Goal: Communication & Community: Answer question/provide support

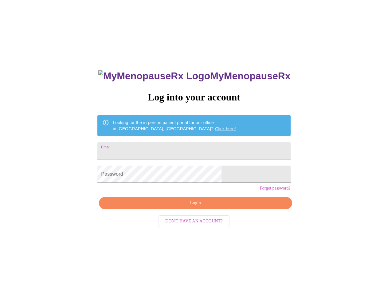
click at [151, 152] on input "Email" at bounding box center [193, 150] width 193 height 17
type input "[EMAIL_ADDRESS][DOMAIN_NAME]"
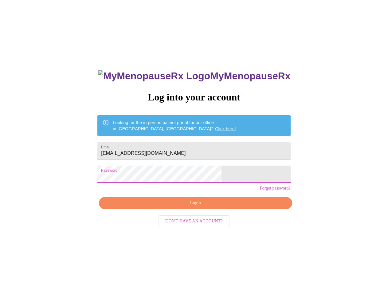
click at [210, 207] on span "Login" at bounding box center [195, 204] width 179 height 8
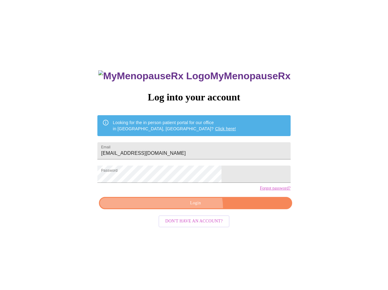
click at [191, 210] on button "Login" at bounding box center [195, 203] width 193 height 13
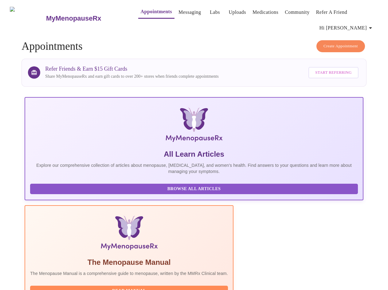
click at [180, 12] on link "Messaging" at bounding box center [190, 12] width 22 height 9
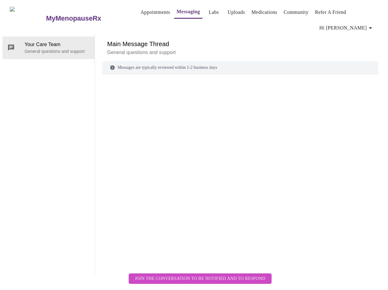
scroll to position [23, 0]
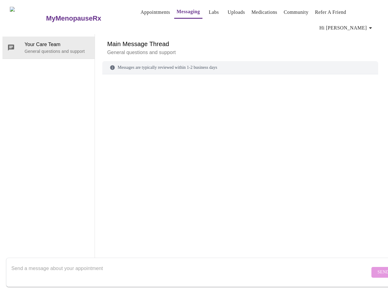
click at [38, 266] on textarea "Send a message about your appointment" at bounding box center [190, 273] width 359 height 20
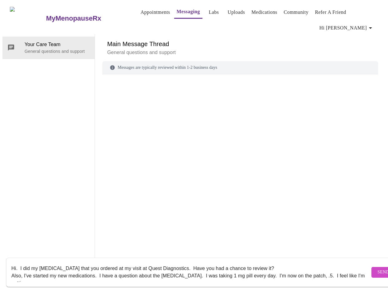
scroll to position [4, 0]
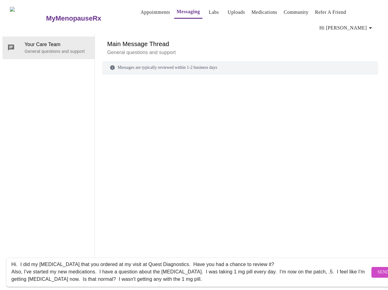
drag, startPoint x: 62, startPoint y: 259, endPoint x: 85, endPoint y: 250, distance: 24.3
click at [62, 263] on textarea "Hi. I did my [MEDICAL_DATA] that you ordered at my visit at Quest Diagnostics. …" at bounding box center [190, 273] width 359 height 20
click at [218, 263] on textarea "Hi. I did my [MEDICAL_DATA] at Quest Diagnostics that you ordered at my visit a…" at bounding box center [190, 273] width 359 height 20
click at [253, 267] on textarea "Hi. I did my [MEDICAL_DATA] at Quest Diagnostics that you ordered. Have you had…" at bounding box center [190, 273] width 359 height 20
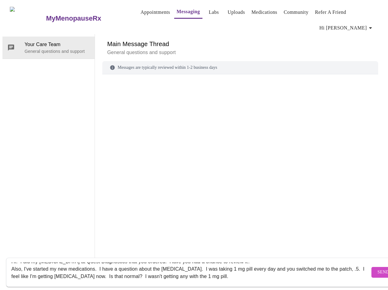
scroll to position [7, 0]
click at [174, 270] on textarea "Hi. I did my [MEDICAL_DATA] at Quest Diagnostics that you ordered. Have you had…" at bounding box center [190, 273] width 359 height 20
click at [243, 267] on textarea "Hi. I did my [MEDICAL_DATA] at Quest Diagnostics that you ordered. Have you had…" at bounding box center [190, 273] width 359 height 20
drag, startPoint x: 81, startPoint y: 269, endPoint x: 92, endPoint y: 262, distance: 13.3
click at [81, 269] on textarea "Hi. I did my [MEDICAL_DATA] at Quest Diagnostics that you ordered. Have you had…" at bounding box center [190, 273] width 359 height 20
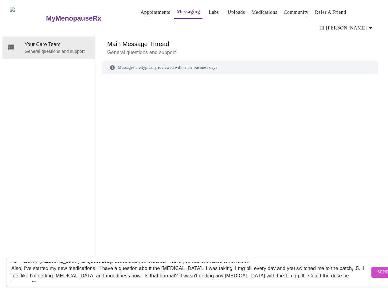
click at [233, 272] on textarea "Hi. I did my [MEDICAL_DATA] at Quest Diagnostics that you ordered. Have you had…" at bounding box center [190, 273] width 359 height 20
click at [343, 269] on textarea "Hi. I did my [MEDICAL_DATA] at Quest Diagnostics that you ordered. Have you had…" at bounding box center [190, 273] width 359 height 20
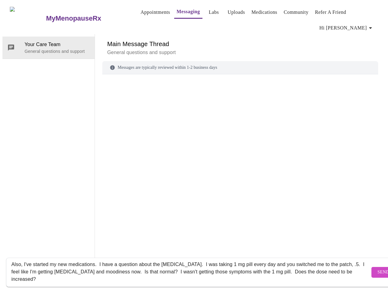
type textarea "Hi. I did my [MEDICAL_DATA] at Quest Diagnostics that you ordered. Have you had…"
click at [378, 269] on span "Send" at bounding box center [384, 273] width 12 height 8
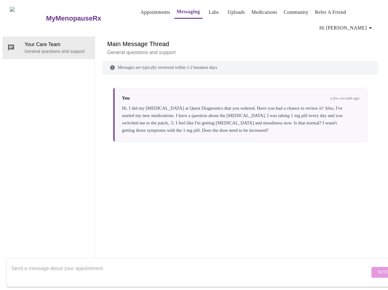
scroll to position [0, 0]
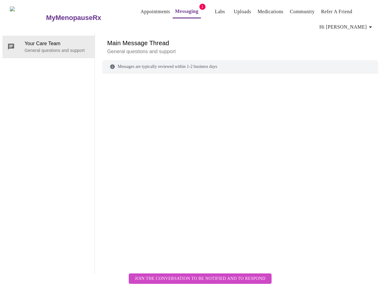
scroll to position [31, 0]
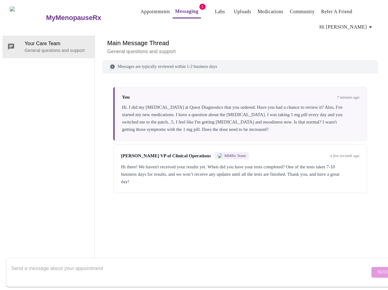
click at [77, 269] on textarea "Send a message about your appointment" at bounding box center [190, 273] width 359 height 20
click at [73, 269] on textarea "Send a message about your appointment" at bounding box center [190, 273] width 359 height 20
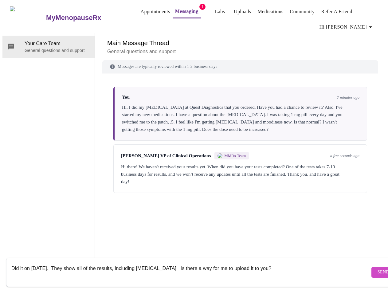
type textarea "Did it on August 20th. They show all of the results, including testosterone. Is…"
click at [360, 274] on form "Did it on August 20th. They show all of the results, including testosterone. Is…" at bounding box center [203, 272] width 394 height 29
click at [378, 269] on span "Send" at bounding box center [384, 273] width 12 height 8
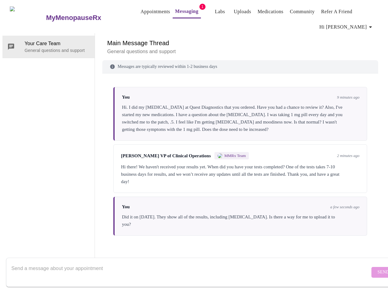
scroll to position [0, 0]
click at [180, 7] on link "Messaging" at bounding box center [186, 11] width 23 height 9
click at [180, 8] on link "Messaging" at bounding box center [186, 11] width 23 height 9
click at [182, 7] on link "Messaging" at bounding box center [186, 11] width 23 height 9
